Goal: Task Accomplishment & Management: Use online tool/utility

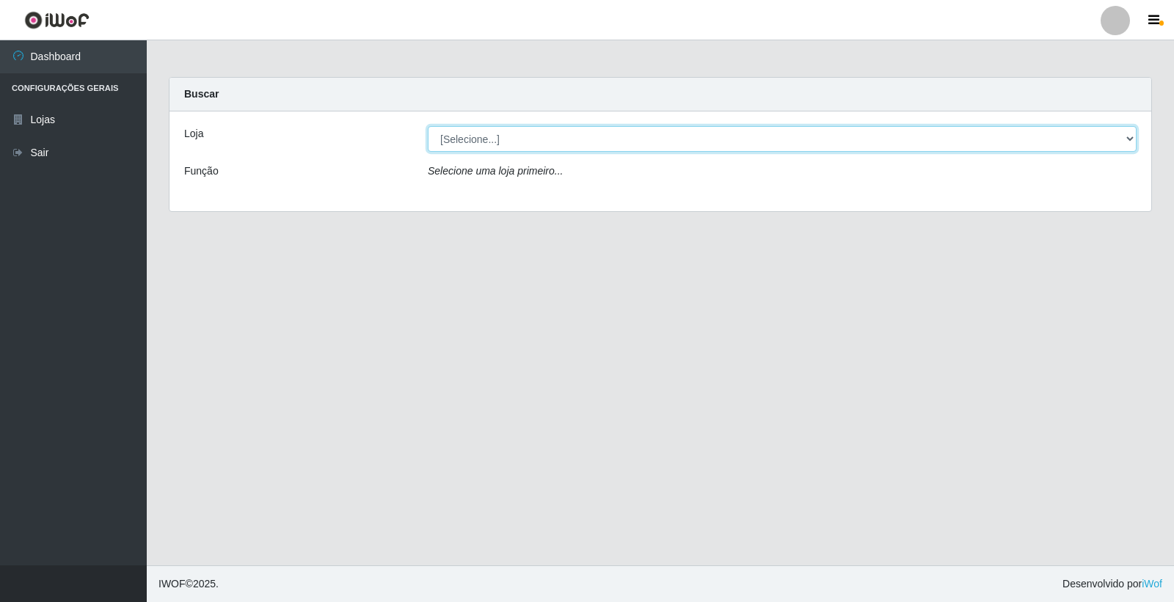
click at [546, 147] on select "[Selecione...] O Feirão - [GEOGRAPHIC_DATA]" at bounding box center [782, 139] width 709 height 26
select select "327"
click at [428, 126] on select "[Selecione...] O Feirão - [GEOGRAPHIC_DATA]" at bounding box center [782, 139] width 709 height 26
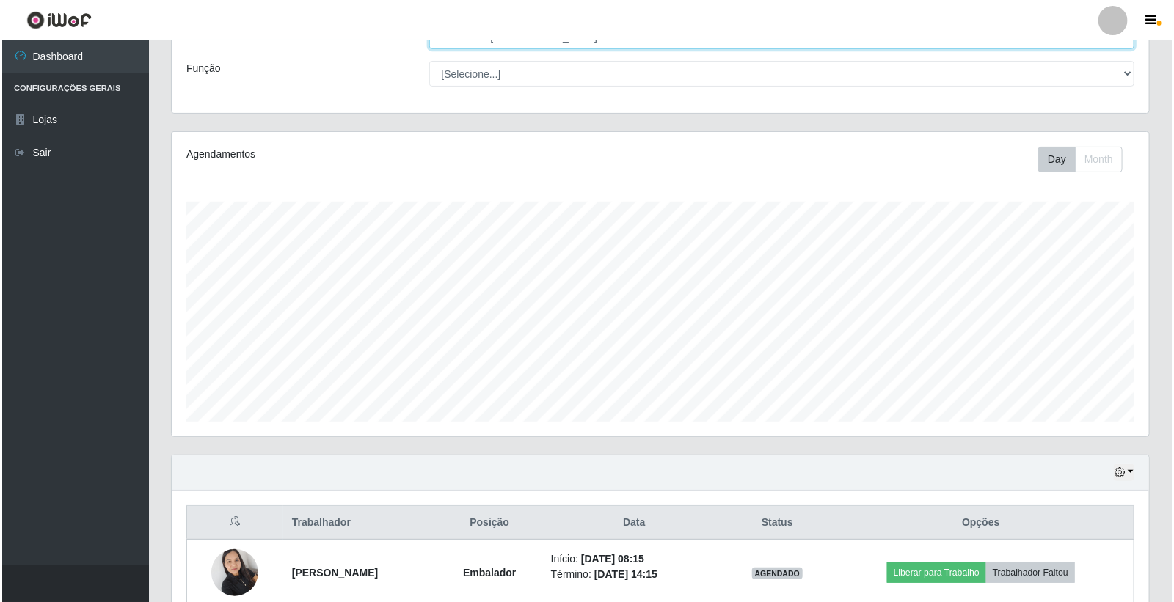
scroll to position [307, 0]
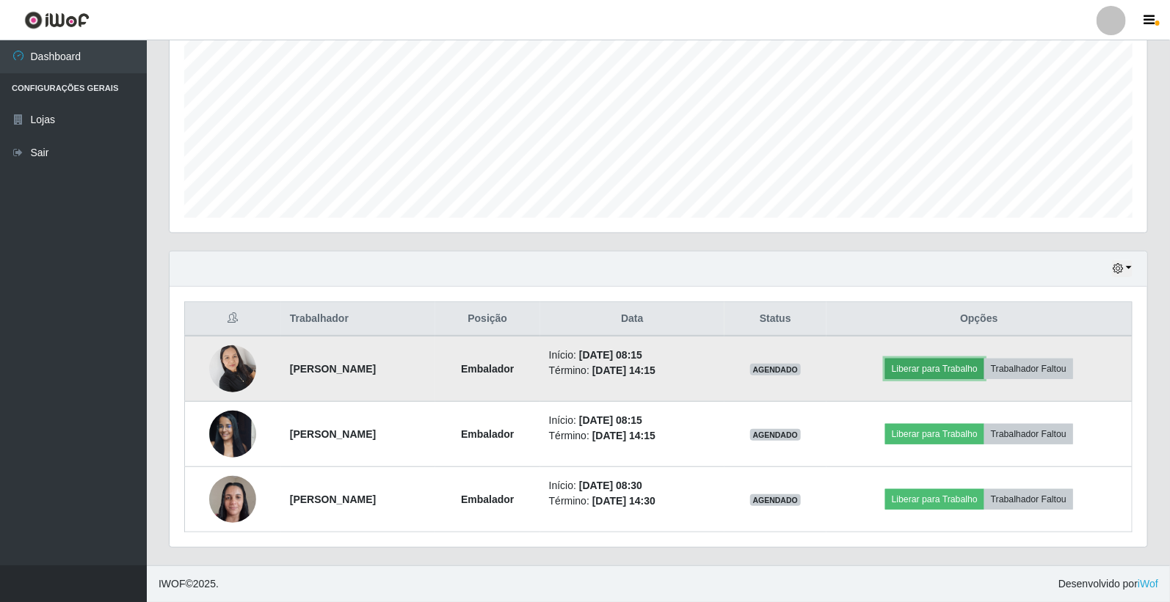
click at [934, 375] on button "Liberar para Trabalho" at bounding box center [934, 369] width 99 height 21
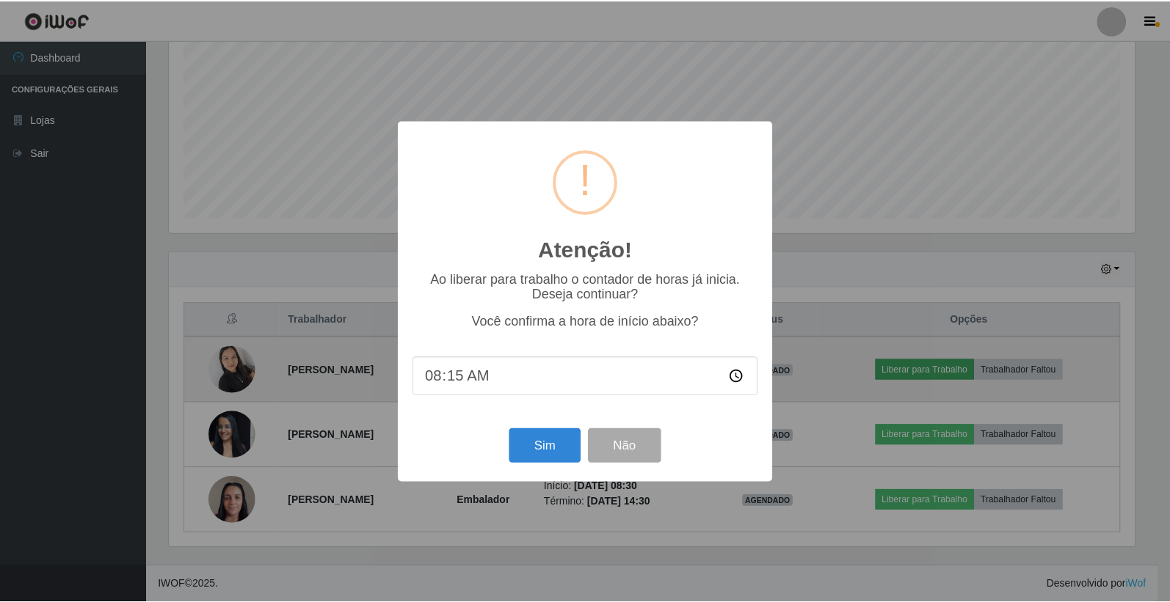
scroll to position [304, 969]
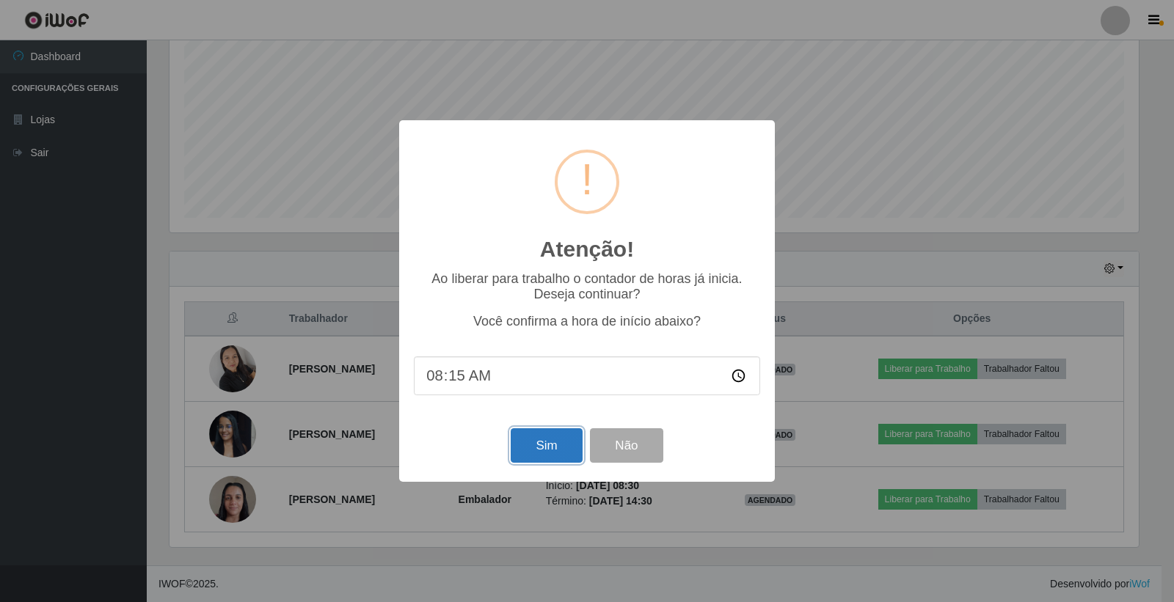
click at [561, 437] on button "Sim" at bounding box center [546, 446] width 71 height 34
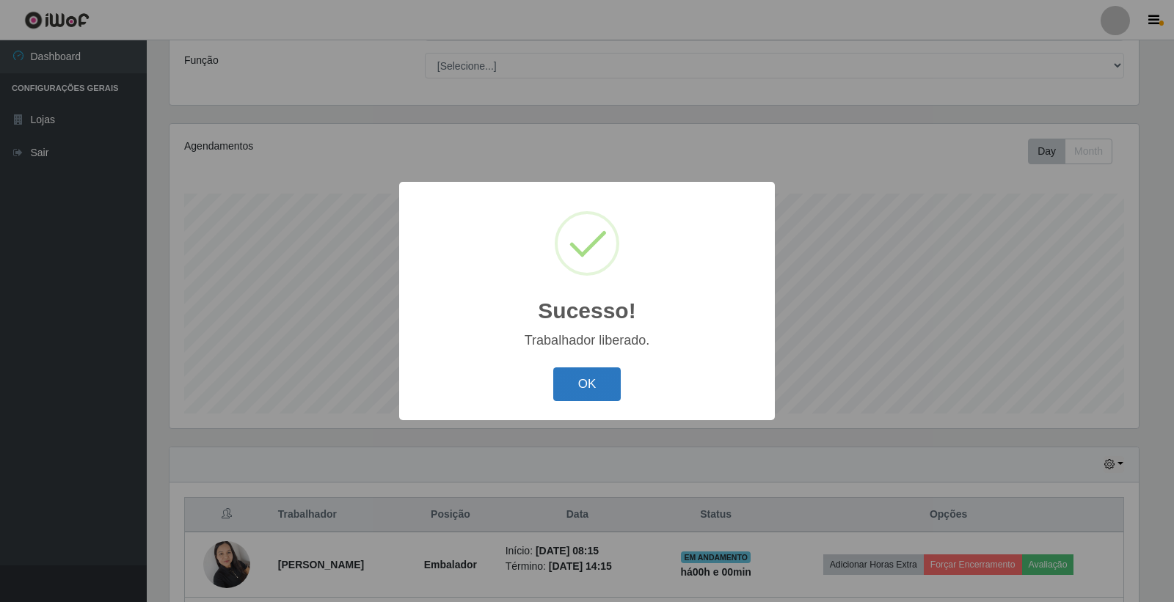
click at [590, 390] on button "OK" at bounding box center [587, 385] width 68 height 34
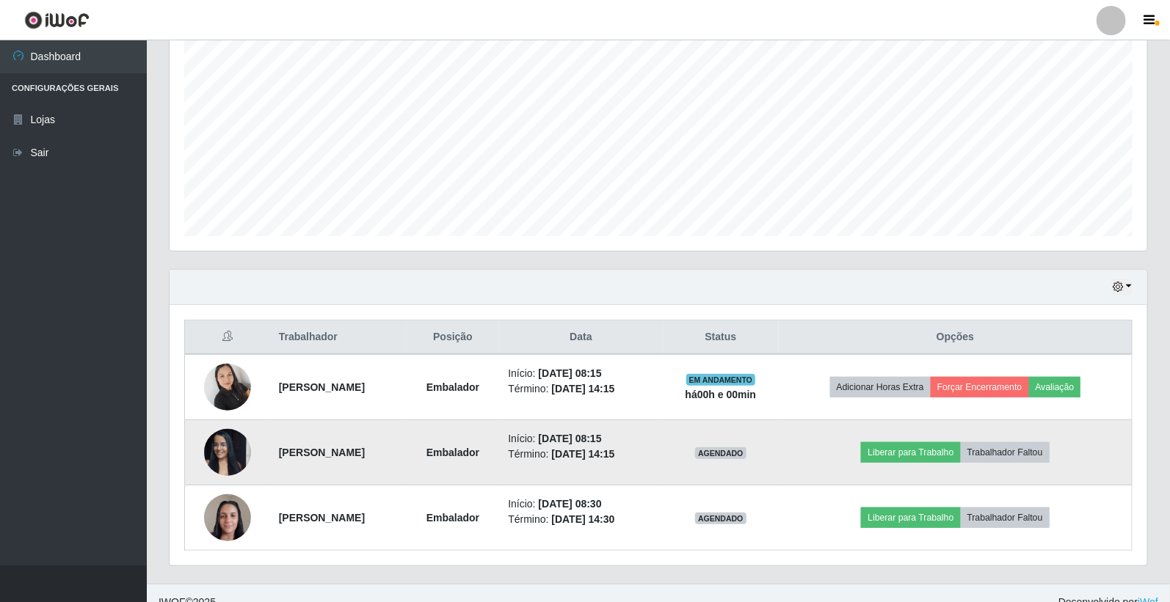
scroll to position [307, 0]
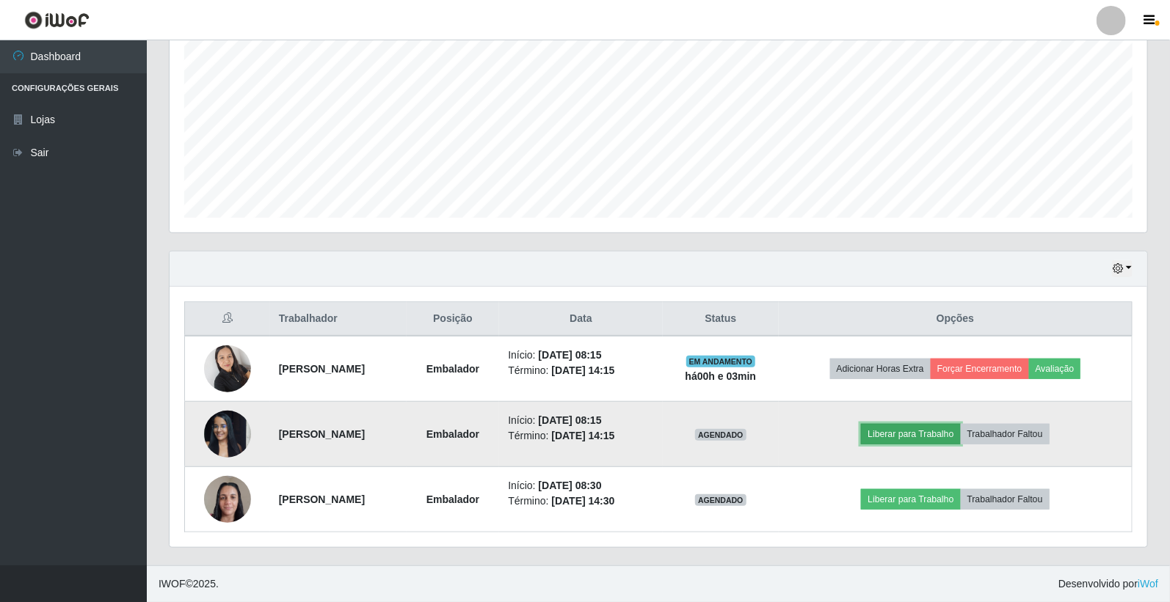
click at [921, 435] on button "Liberar para Trabalho" at bounding box center [910, 434] width 99 height 21
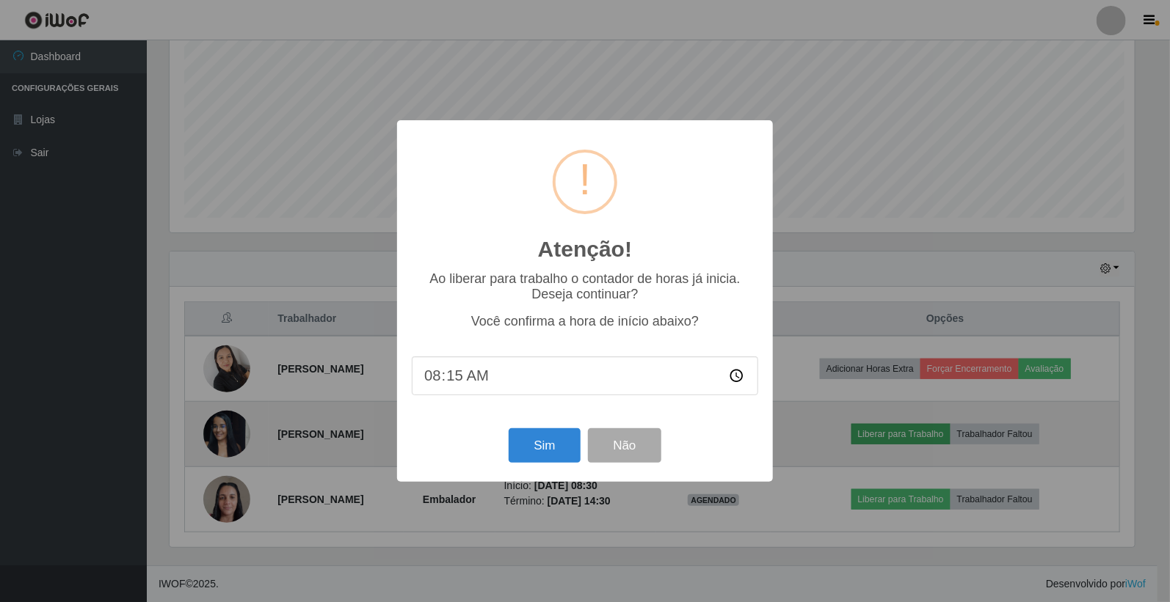
scroll to position [304, 969]
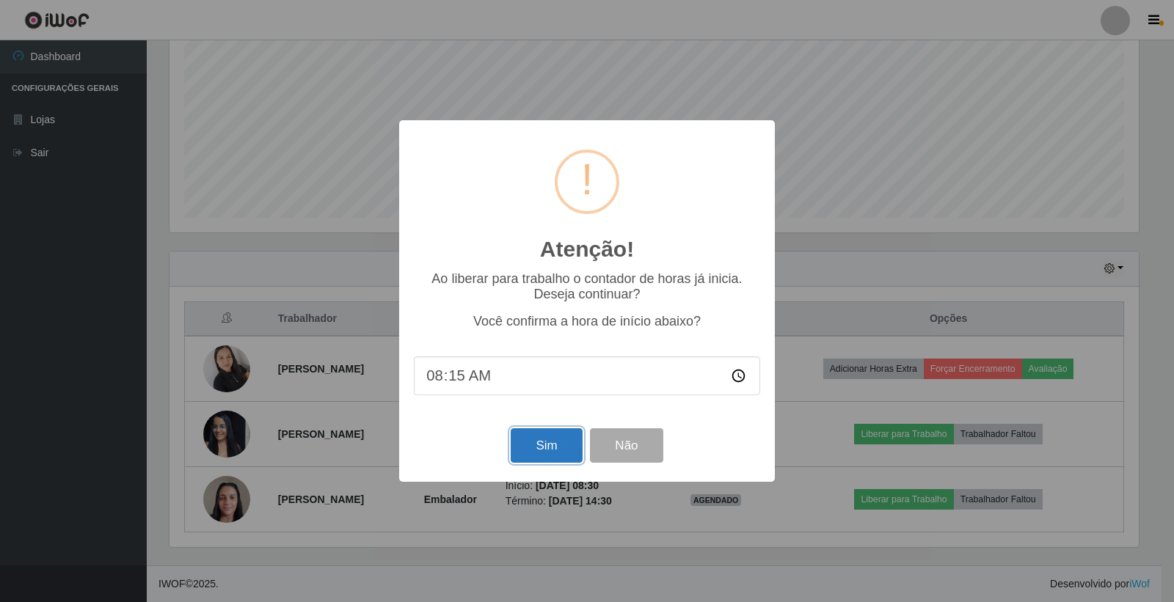
click at [548, 448] on button "Sim" at bounding box center [546, 446] width 71 height 34
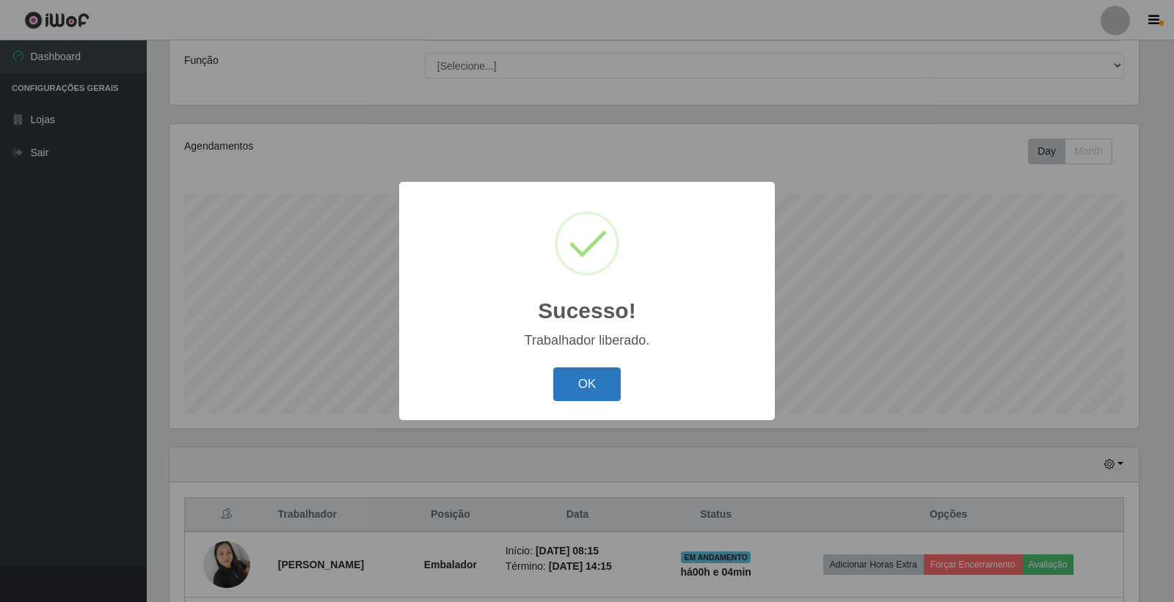
click at [577, 389] on button "OK" at bounding box center [587, 385] width 68 height 34
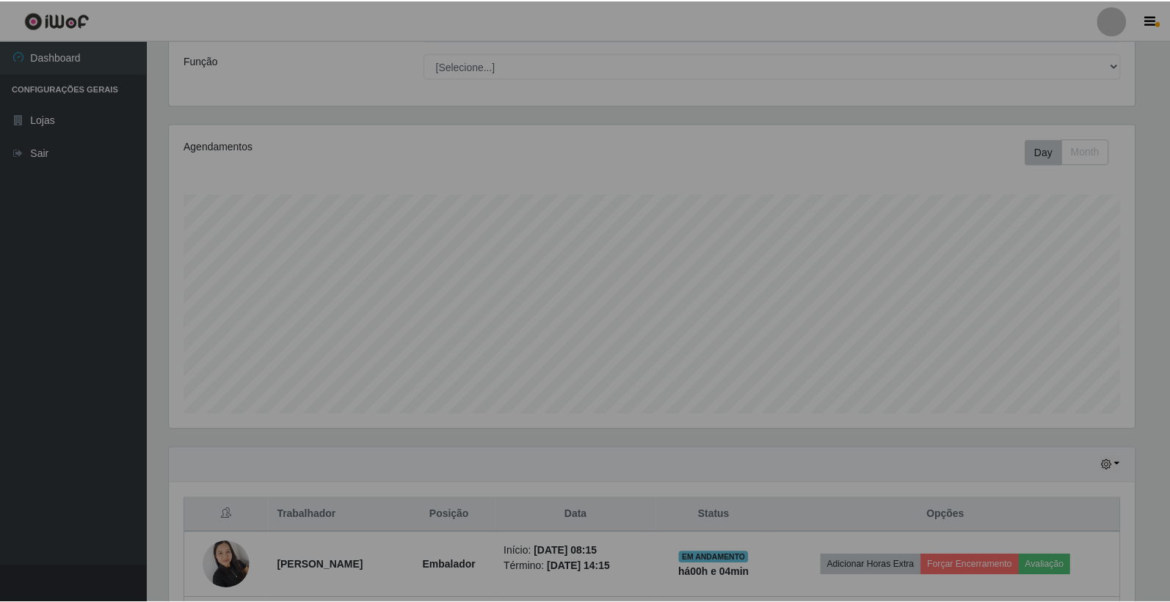
scroll to position [304, 977]
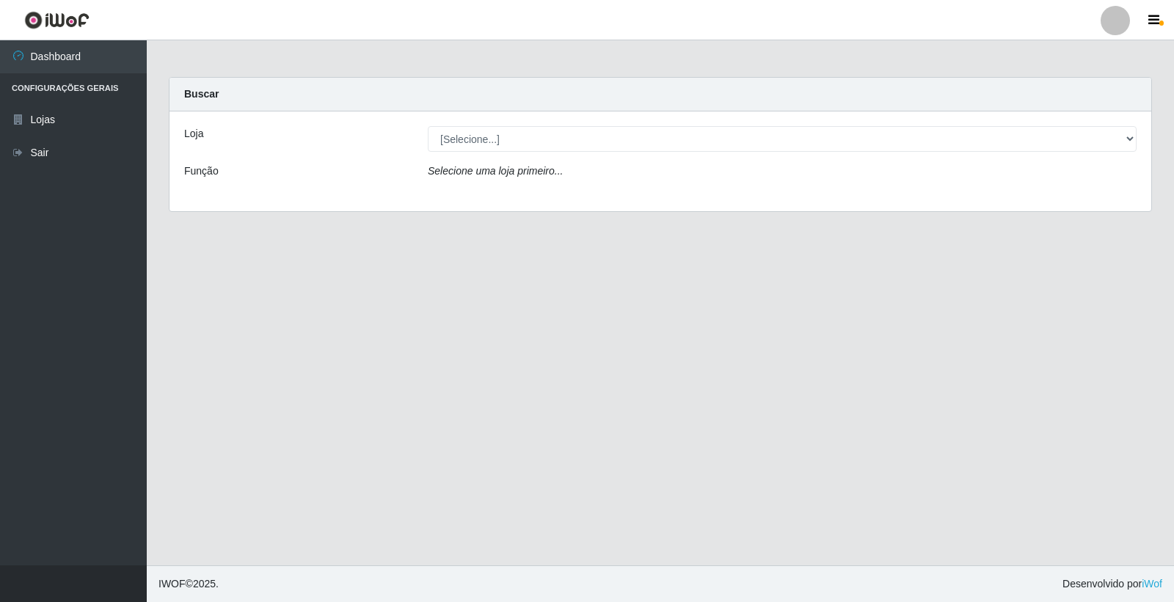
click at [574, 125] on div "Loja [Selecione...] O Feirão - [GEOGRAPHIC_DATA] Função Selecione uma loja prim…" at bounding box center [661, 162] width 982 height 100
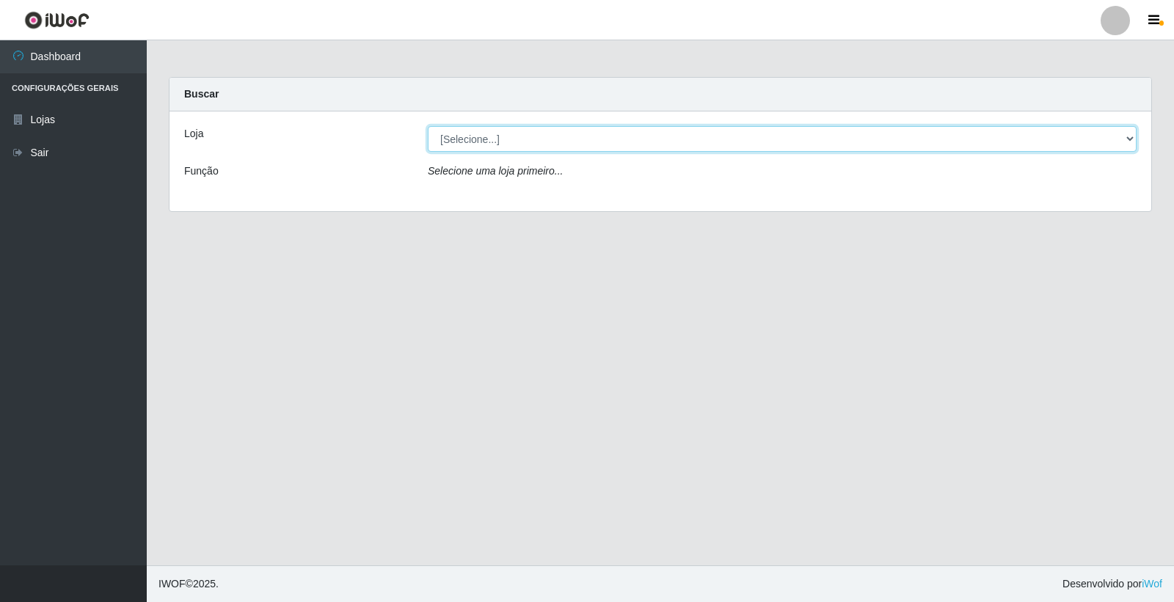
click at [588, 136] on select "[Selecione...] O Feirão - [GEOGRAPHIC_DATA]" at bounding box center [782, 139] width 709 height 26
click at [428, 126] on select "[Selecione...] O Feirão - [GEOGRAPHIC_DATA]" at bounding box center [782, 139] width 709 height 26
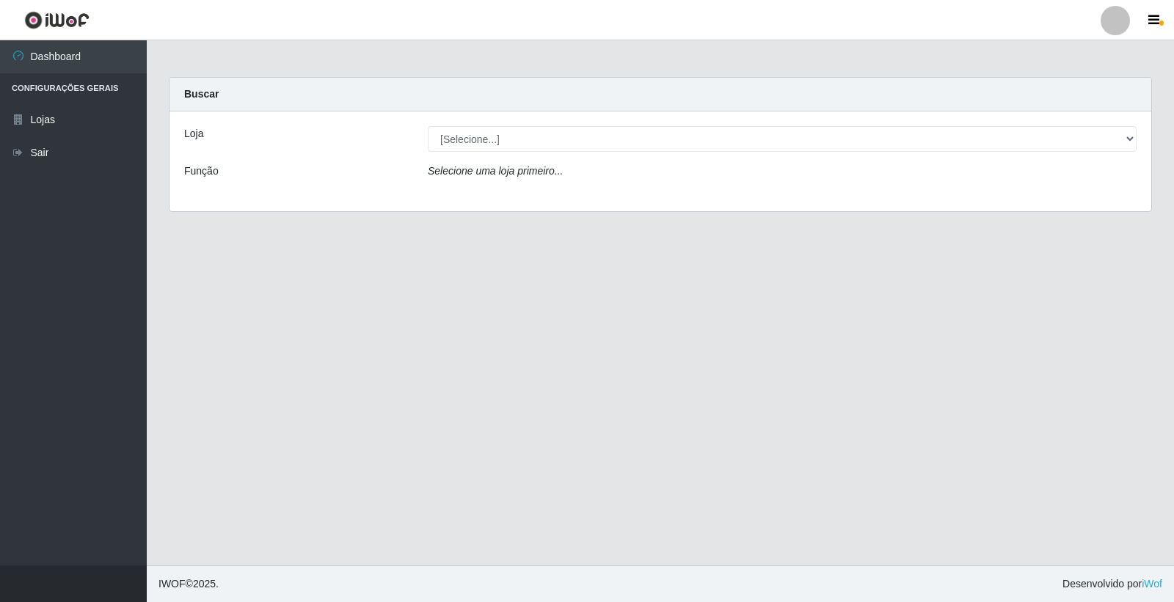
click at [610, 153] on div "Loja [Selecione...] O Feirão - [GEOGRAPHIC_DATA] Função Selecione uma loja prim…" at bounding box center [661, 162] width 982 height 100
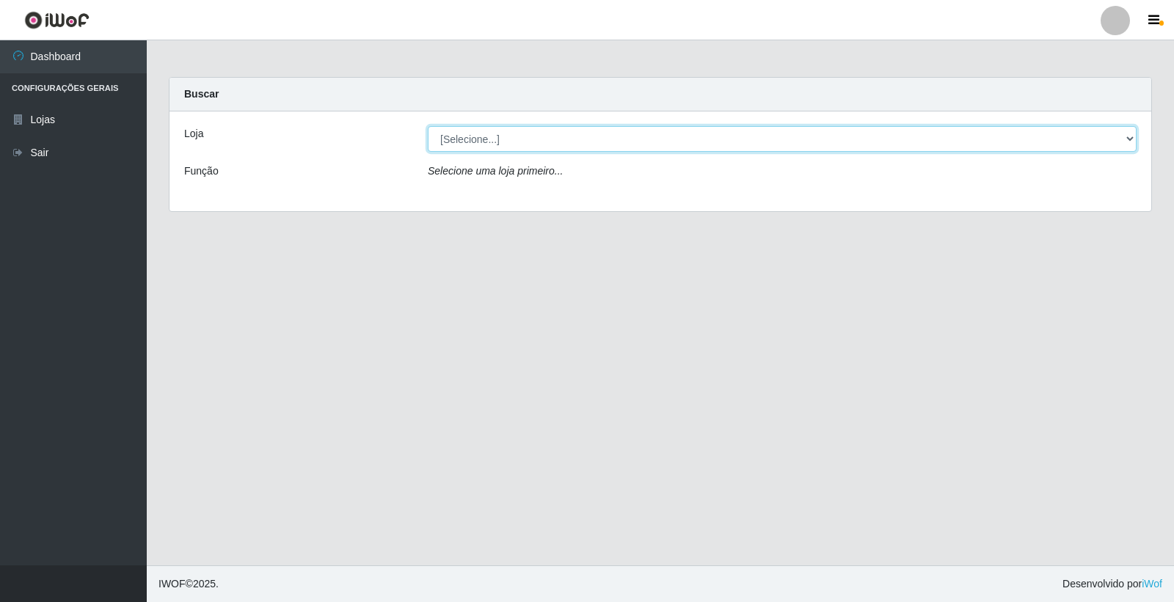
click at [619, 142] on select "[Selecione...] O Feirão - [GEOGRAPHIC_DATA]" at bounding box center [782, 139] width 709 height 26
select select "327"
click at [428, 126] on select "[Selecione...] O Feirão - [GEOGRAPHIC_DATA]" at bounding box center [782, 139] width 709 height 26
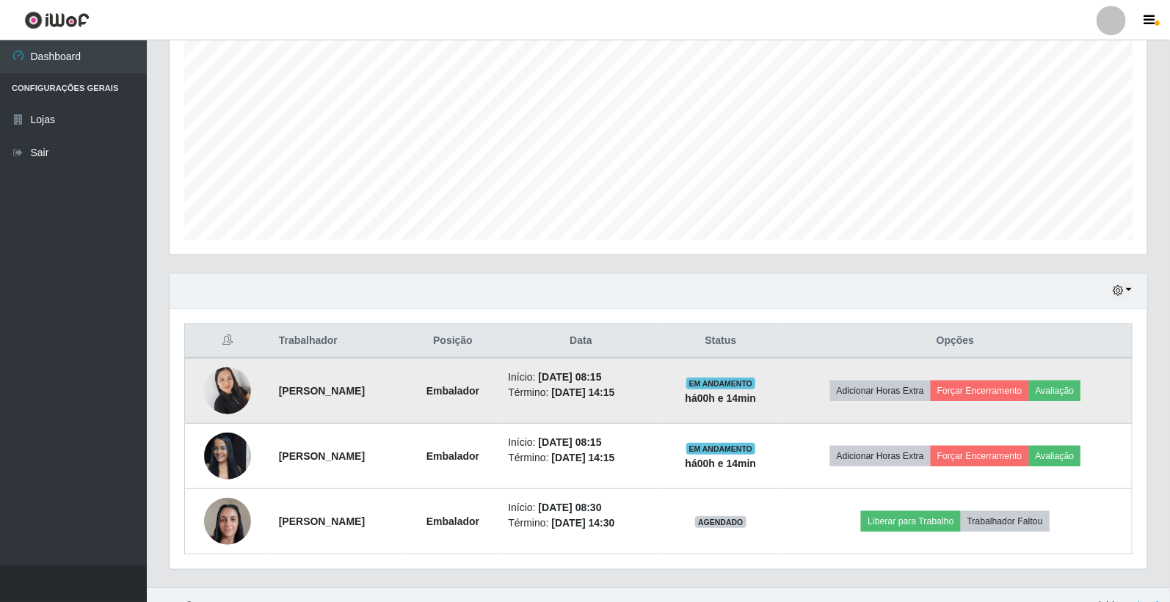
scroll to position [307, 0]
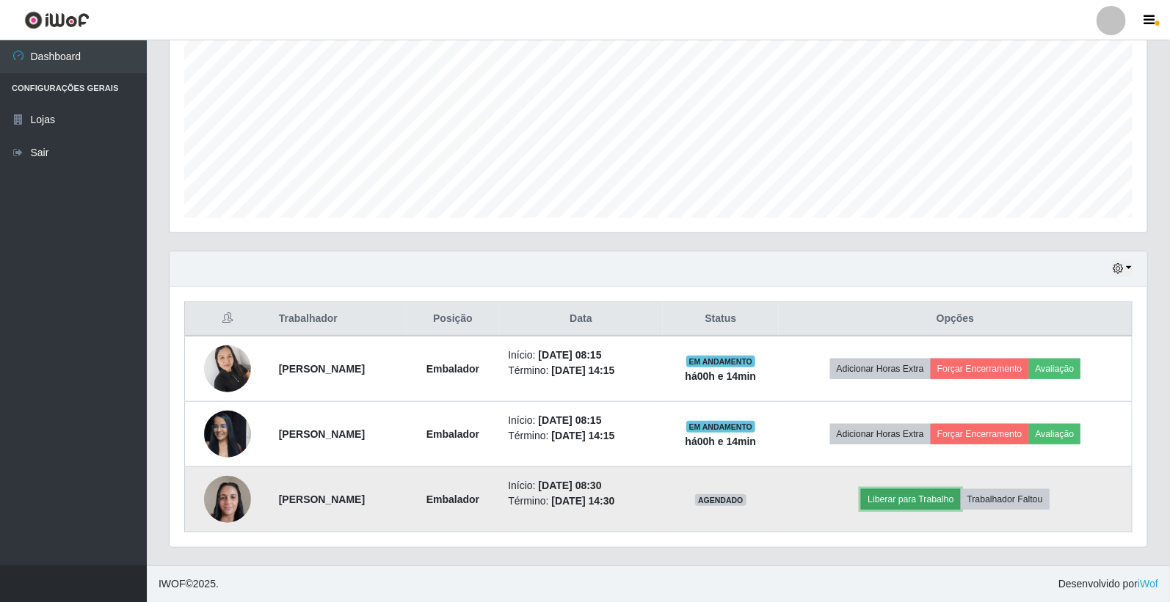
click at [940, 502] on button "Liberar para Trabalho" at bounding box center [910, 499] width 99 height 21
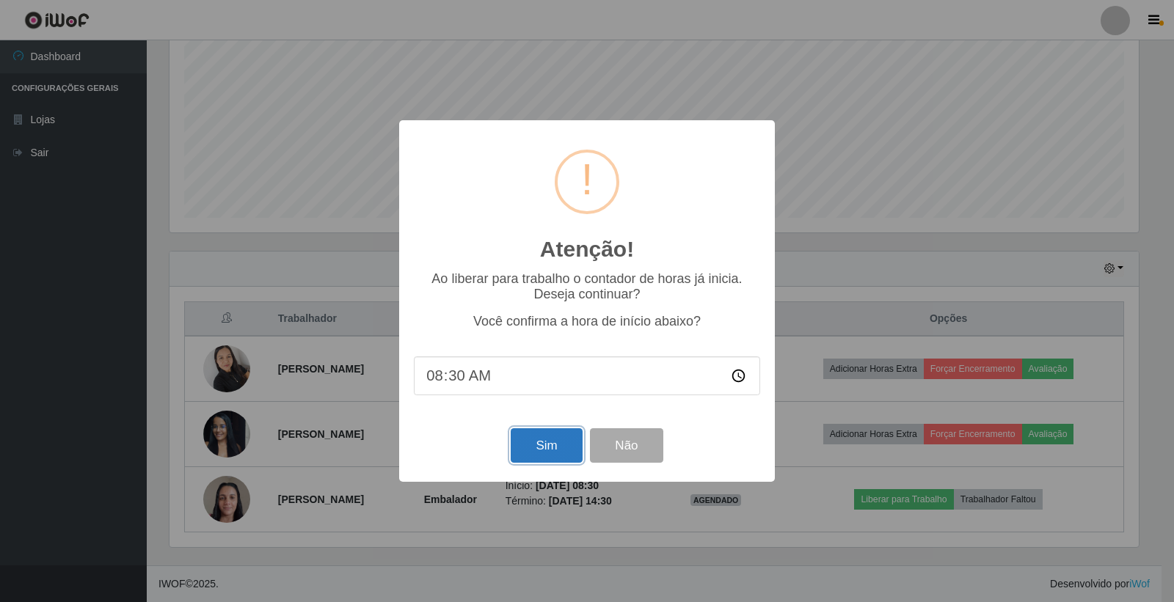
click at [569, 442] on button "Sim" at bounding box center [546, 446] width 71 height 34
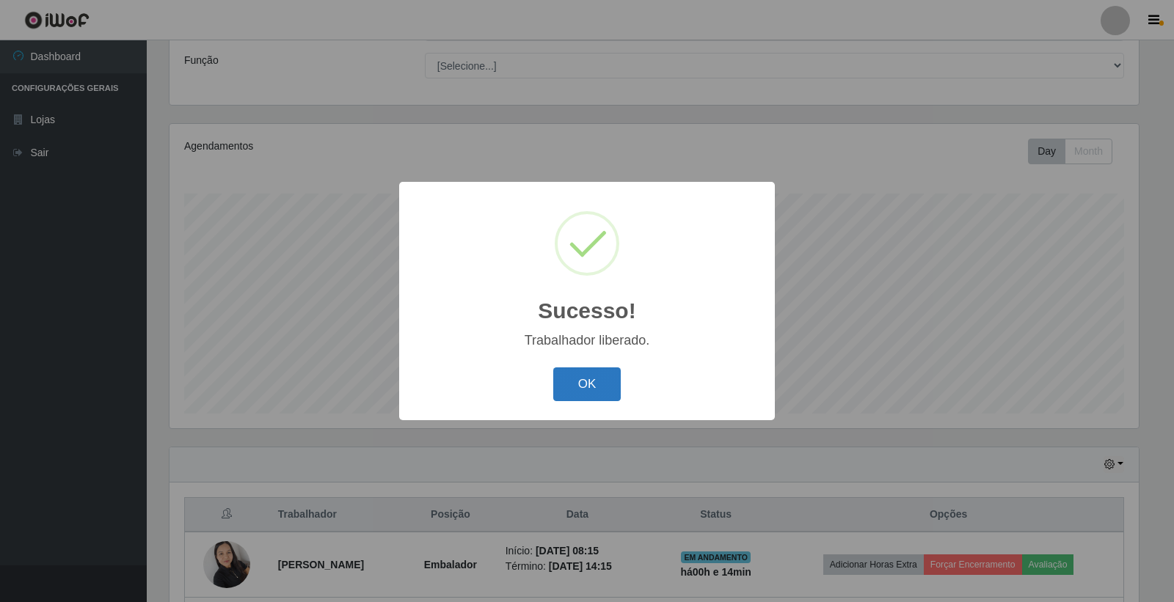
click at [610, 390] on button "OK" at bounding box center [587, 385] width 68 height 34
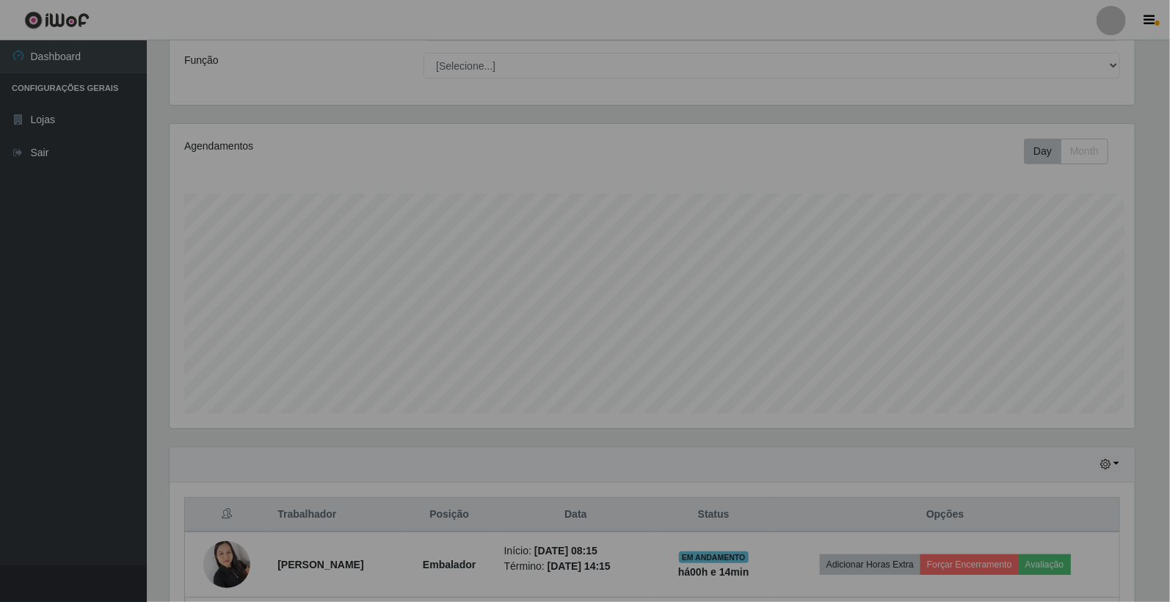
scroll to position [304, 977]
